Goal: Task Accomplishment & Management: Complete application form

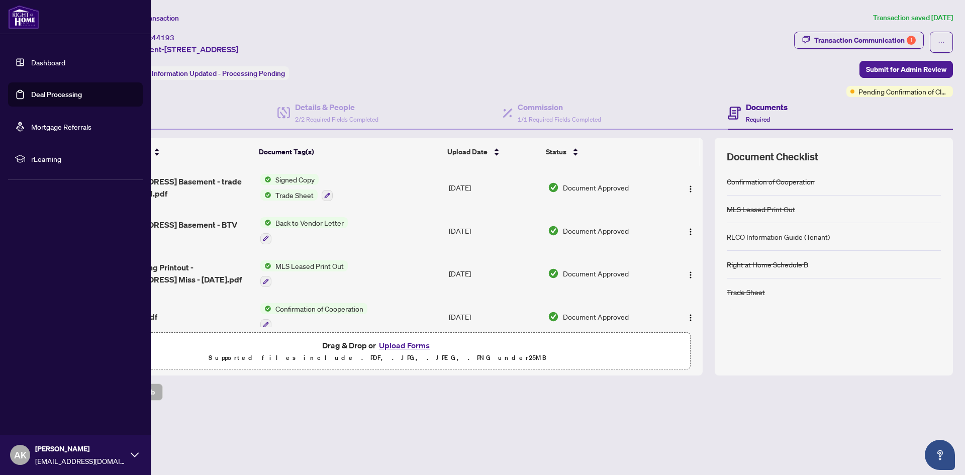
click at [47, 58] on link "Dashboard" at bounding box center [48, 62] width 34 height 9
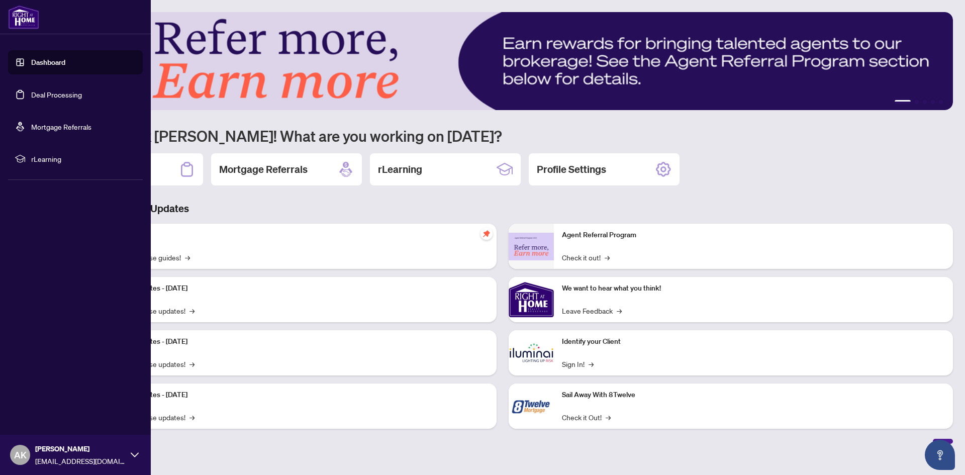
click at [31, 99] on link "Deal Processing" at bounding box center [56, 94] width 51 height 9
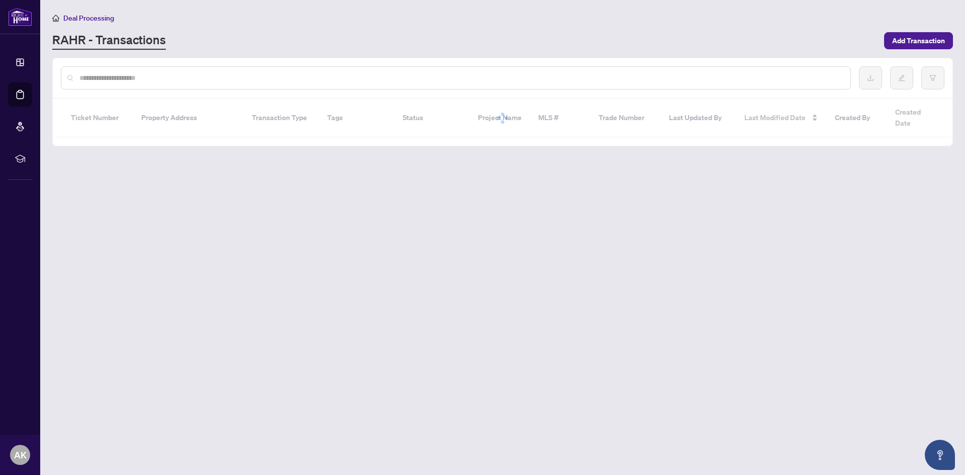
click at [294, 76] on input "text" at bounding box center [460, 77] width 763 height 11
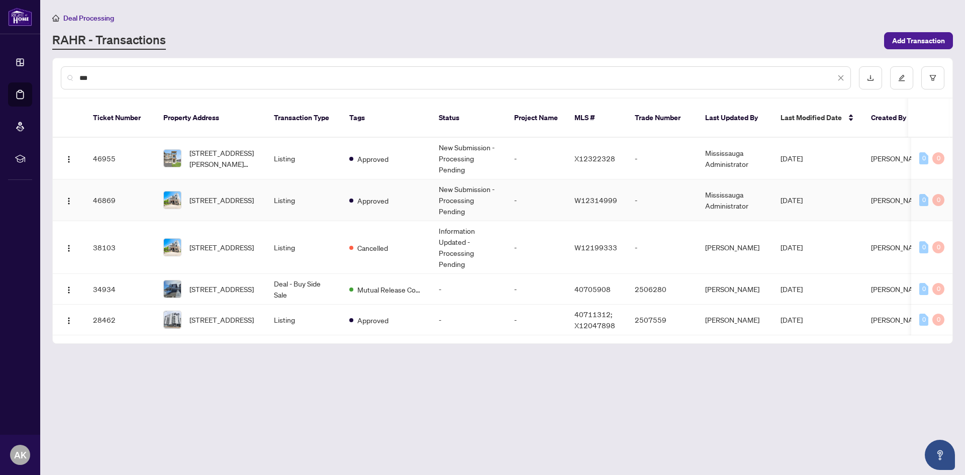
type input "***"
click at [288, 180] on td "Listing" at bounding box center [303, 201] width 75 height 42
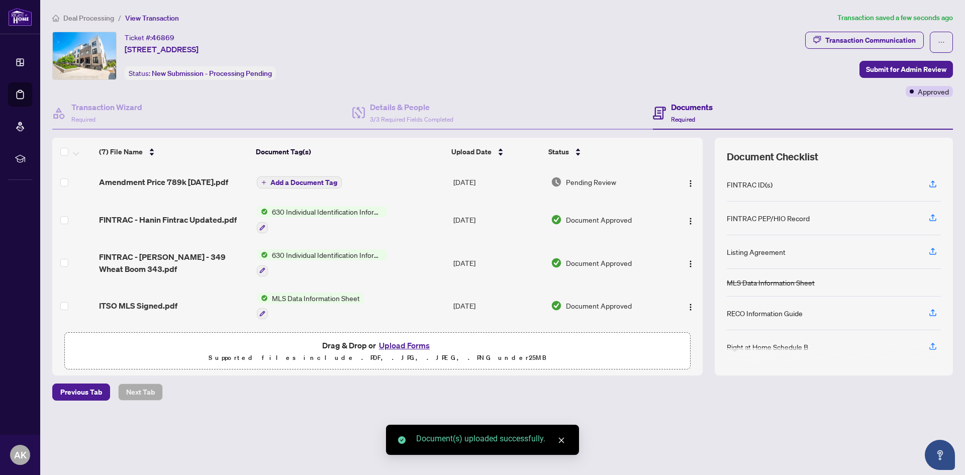
click at [272, 186] on span "Add a Document Tag" at bounding box center [304, 182] width 67 height 7
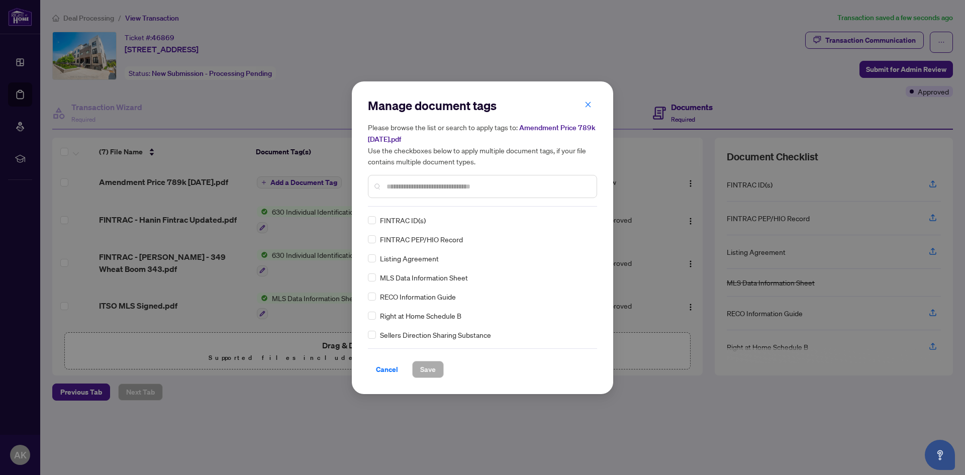
click at [433, 187] on input "text" at bounding box center [488, 186] width 202 height 11
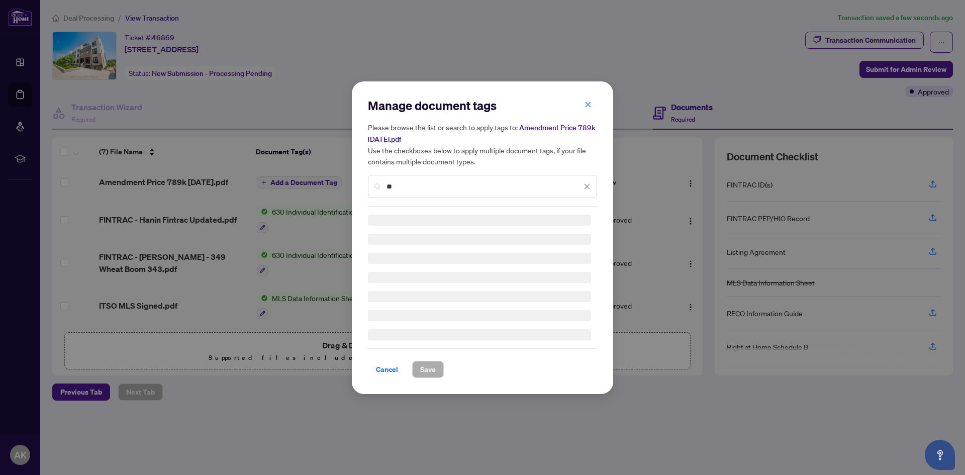
type input "*"
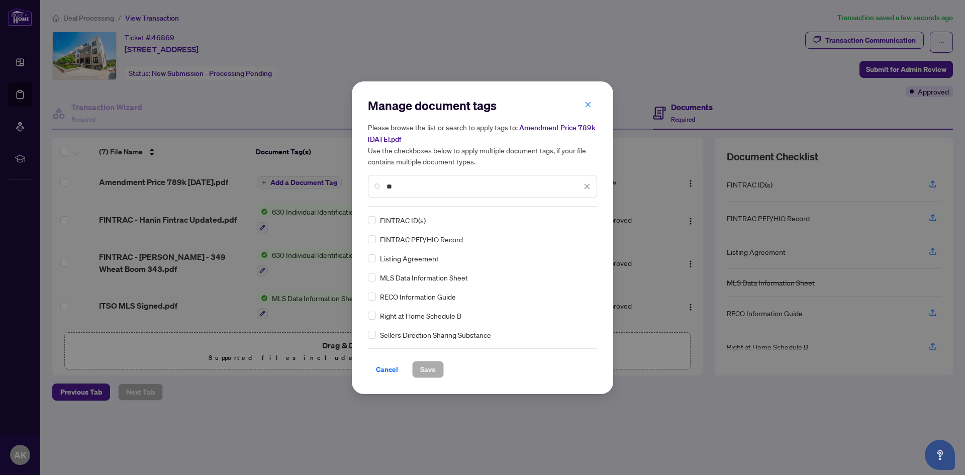
type input "*"
click at [441, 191] on input "text" at bounding box center [488, 186] width 202 height 11
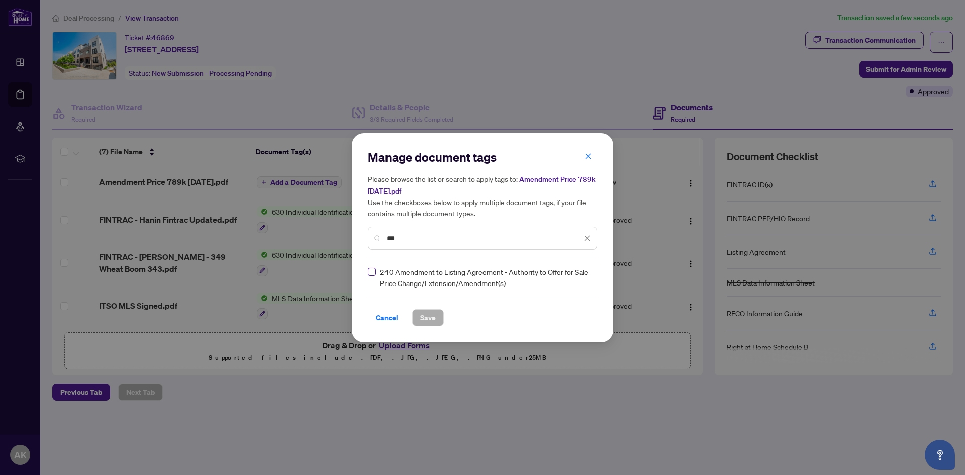
type input "***"
click at [372, 276] on label at bounding box center [372, 271] width 8 height 11
click at [435, 318] on span "Save" at bounding box center [428, 318] width 16 height 16
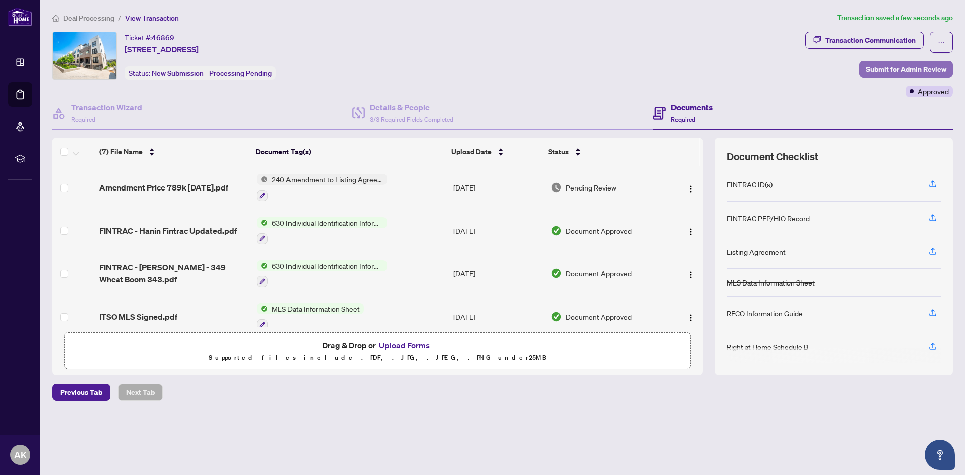
click at [900, 63] on span "Submit for Admin Review" at bounding box center [906, 69] width 80 height 16
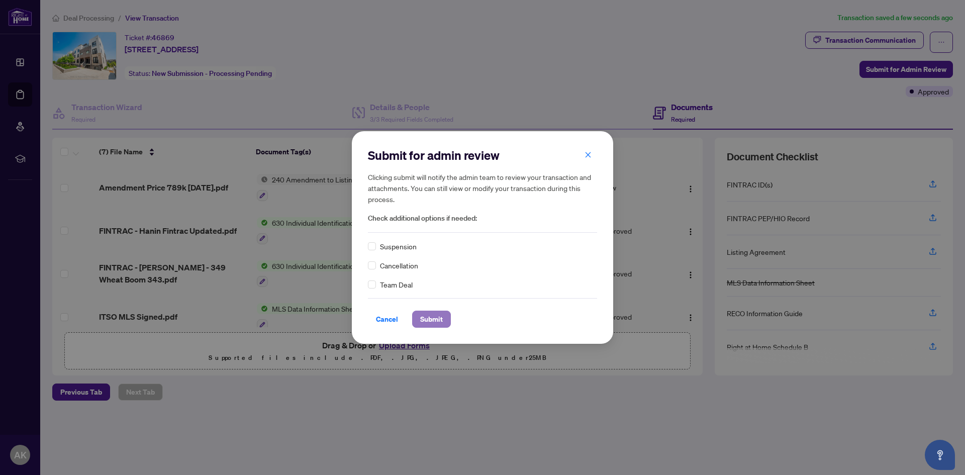
click at [432, 317] on span "Submit" at bounding box center [431, 319] width 23 height 16
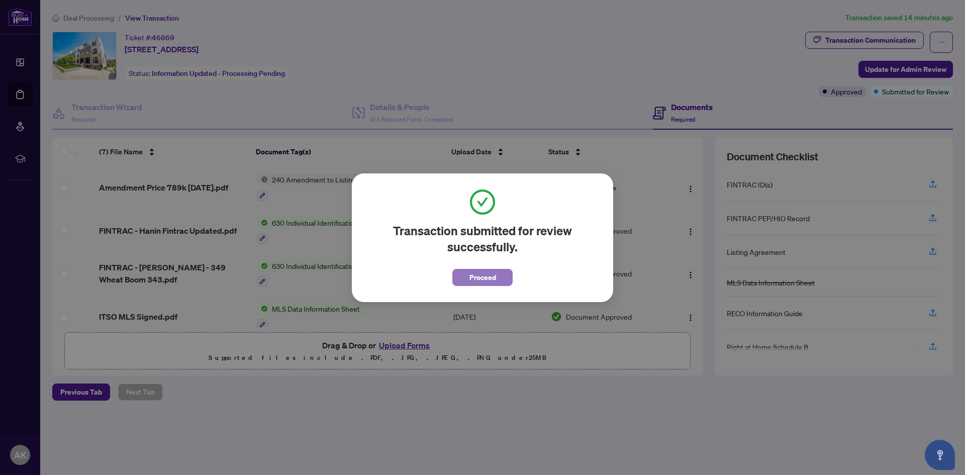
click at [461, 284] on button "Proceed" at bounding box center [483, 277] width 60 height 17
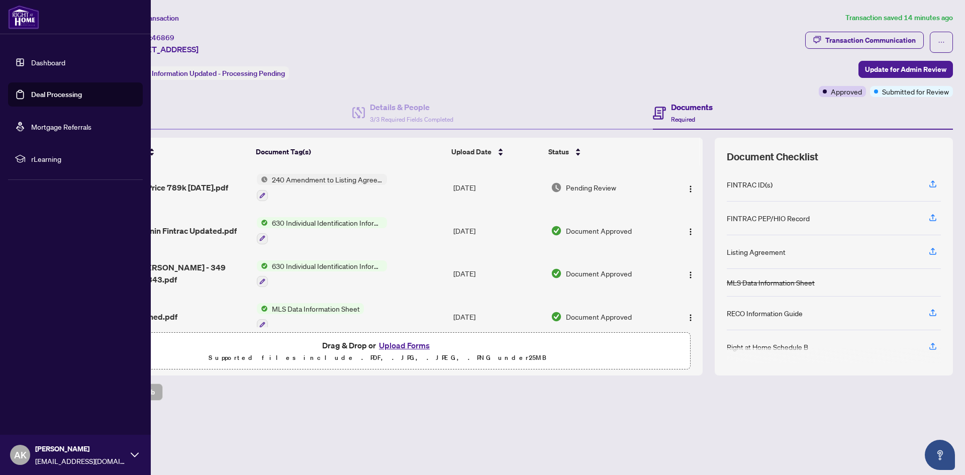
click at [41, 95] on link "Deal Processing" at bounding box center [56, 94] width 51 height 9
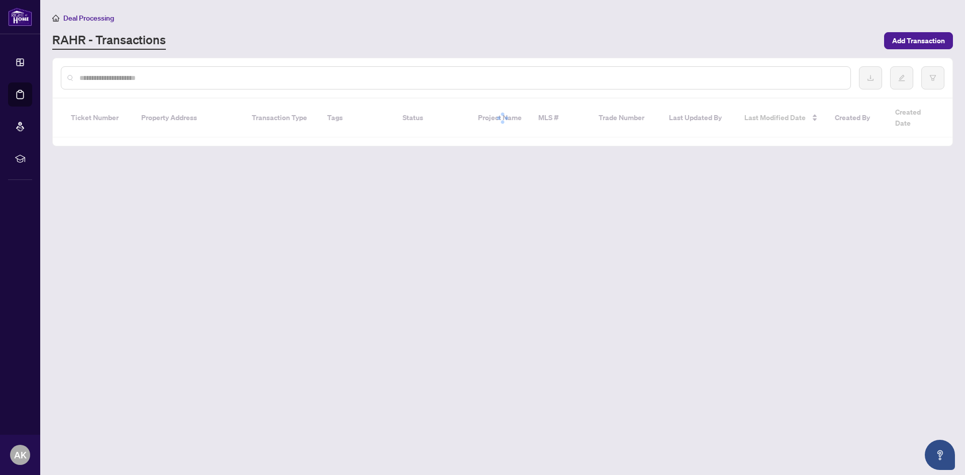
click at [206, 75] on input "text" at bounding box center [460, 77] width 763 height 11
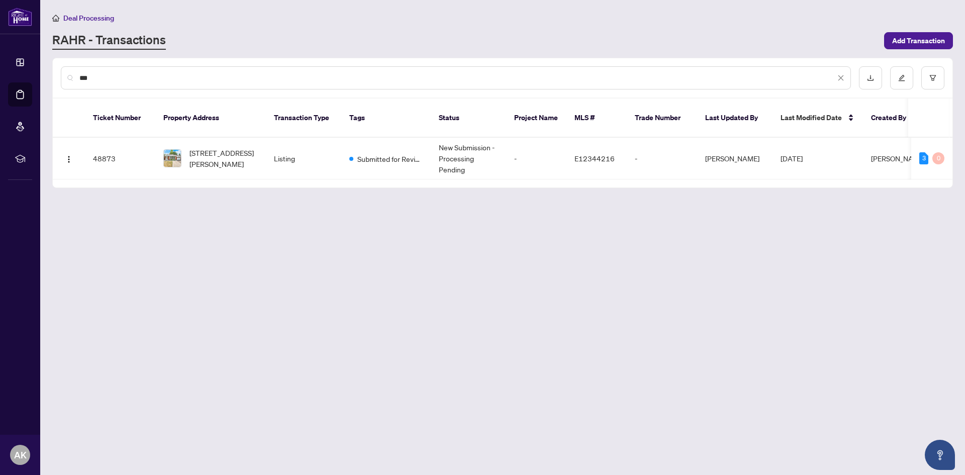
type input "***"
click at [364, 158] on td "Submitted for Review" at bounding box center [386, 159] width 90 height 42
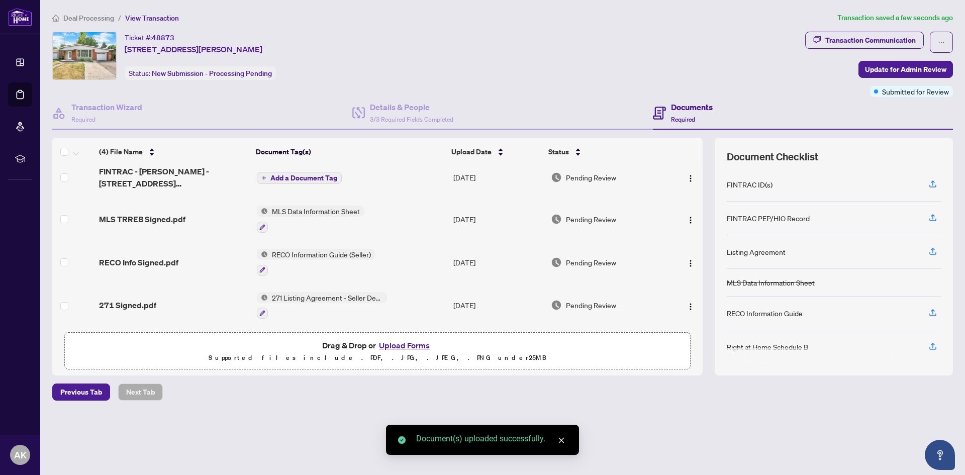
scroll to position [11, 0]
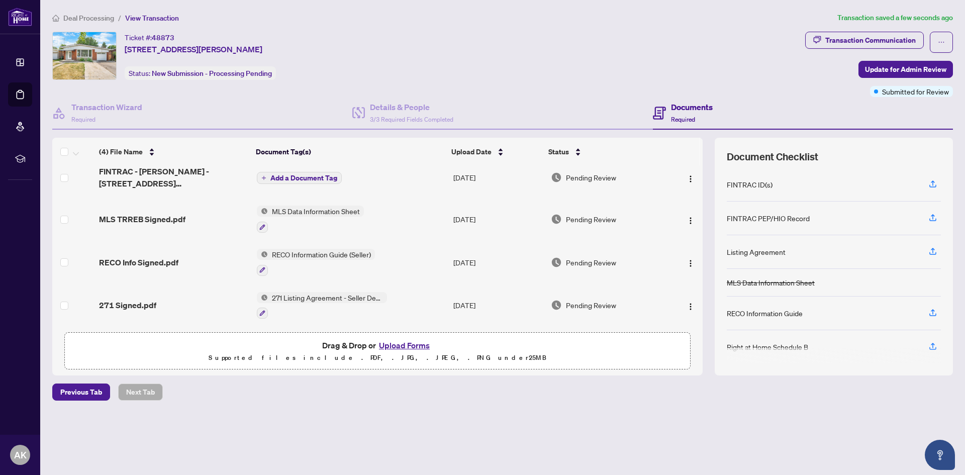
click at [322, 172] on button "Add a Document Tag" at bounding box center [299, 178] width 85 height 12
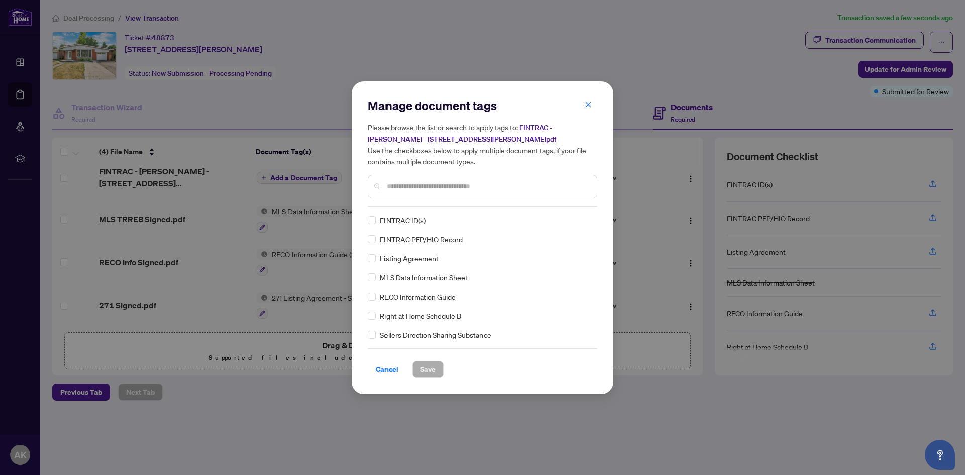
click at [430, 181] on input "text" at bounding box center [488, 186] width 202 height 11
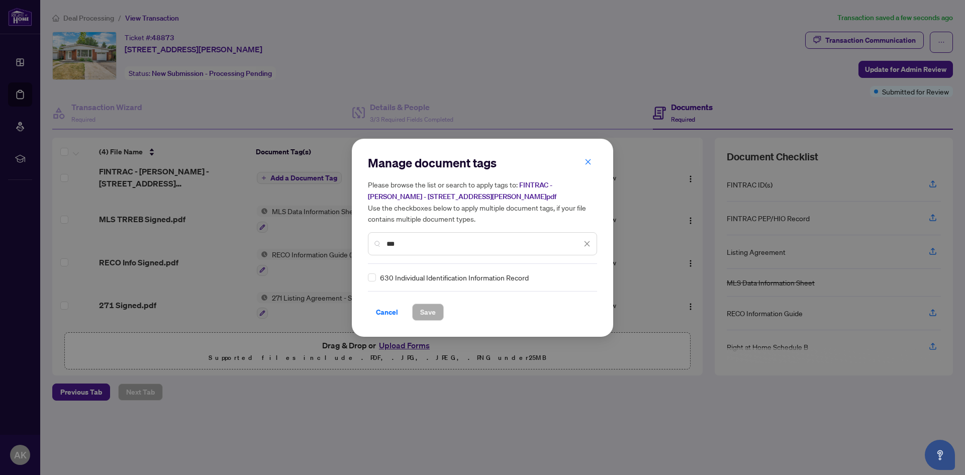
type input "***"
click at [436, 315] on button "Save" at bounding box center [428, 312] width 32 height 17
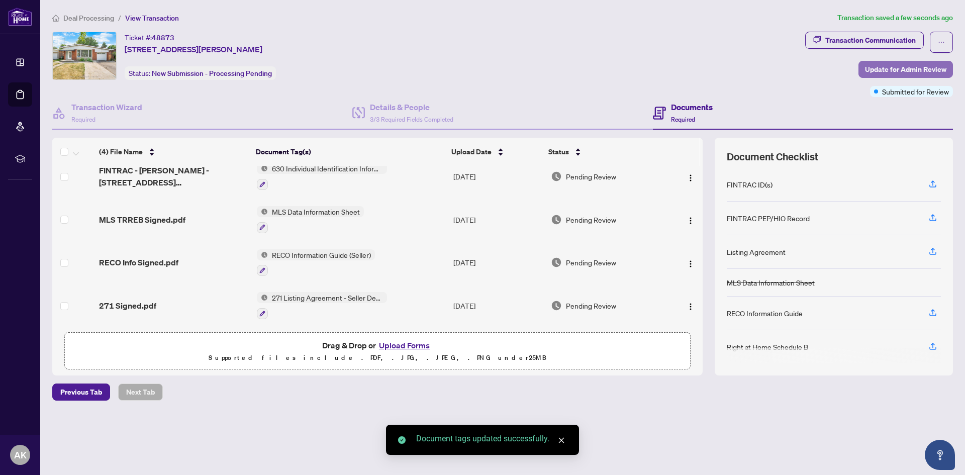
click at [884, 61] on span "Update for Admin Review" at bounding box center [905, 69] width 81 height 16
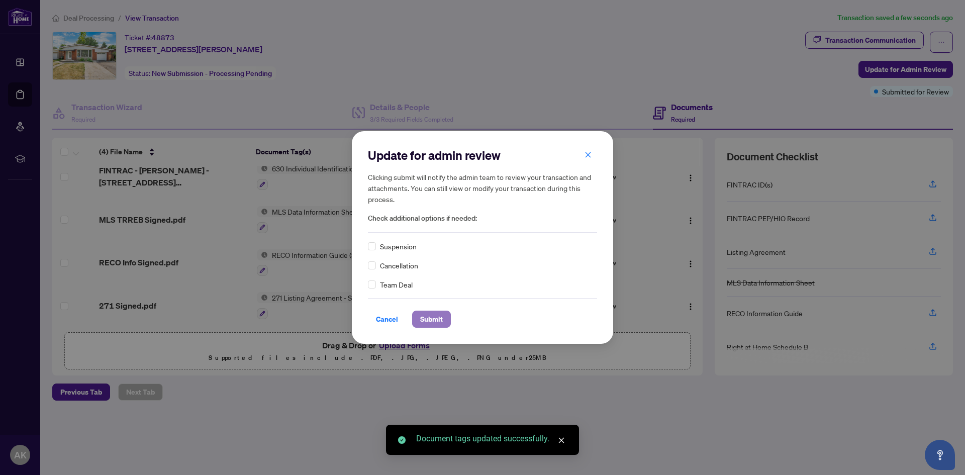
click at [440, 318] on span "Submit" at bounding box center [431, 319] width 23 height 16
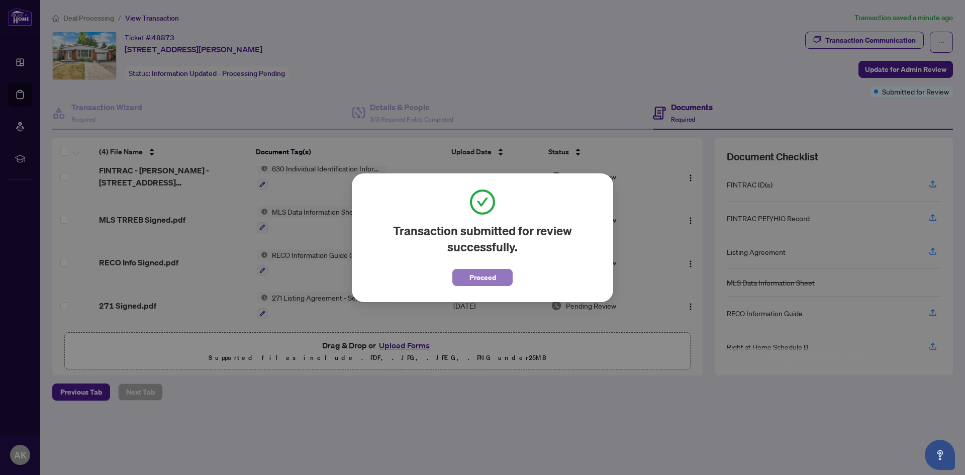
click at [456, 278] on button "Proceed" at bounding box center [483, 277] width 60 height 17
